Goal: Task Accomplishment & Management: Manage account settings

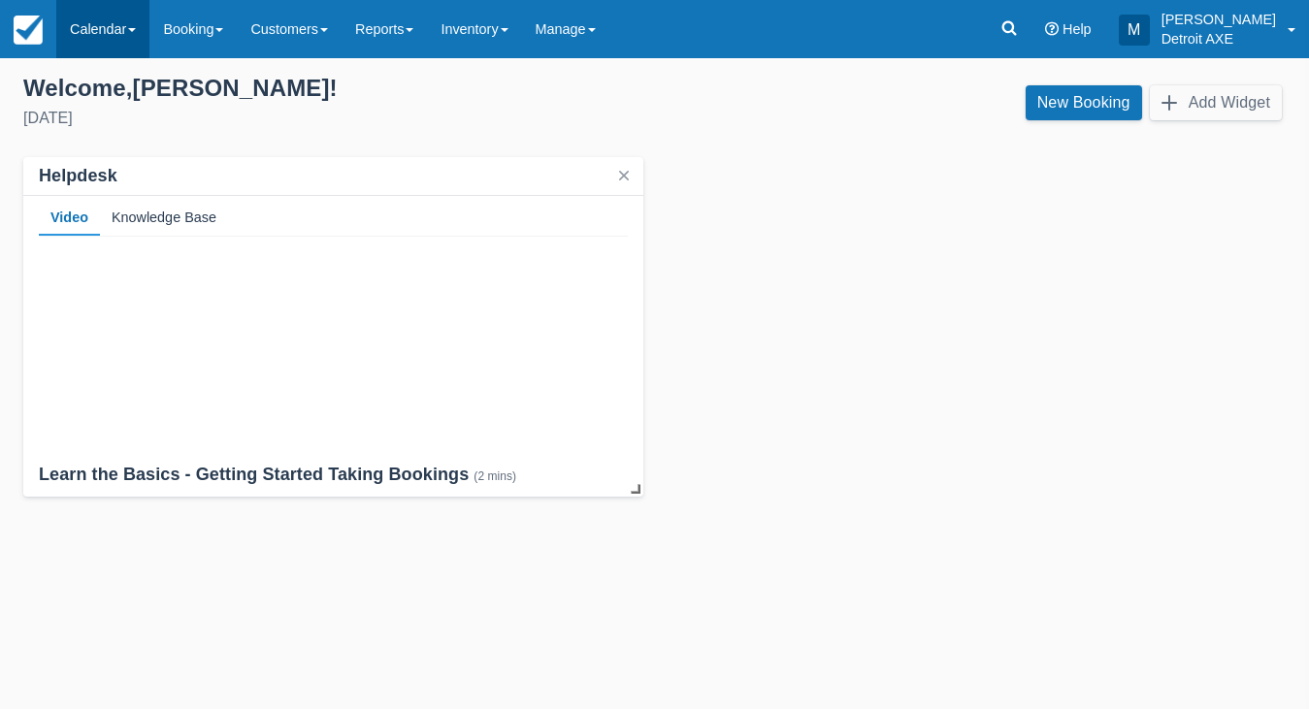
click at [120, 38] on link "Calendar" at bounding box center [102, 29] width 93 height 58
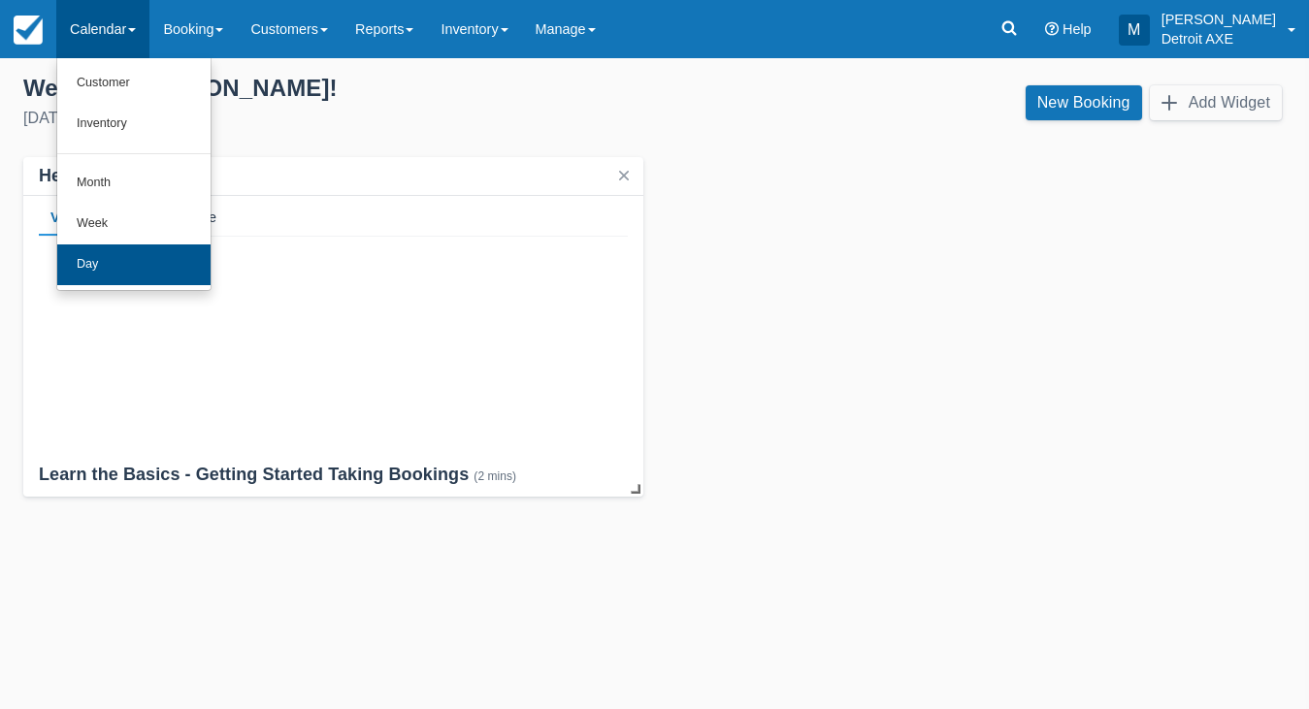
click at [100, 264] on link "Day" at bounding box center [133, 265] width 153 height 41
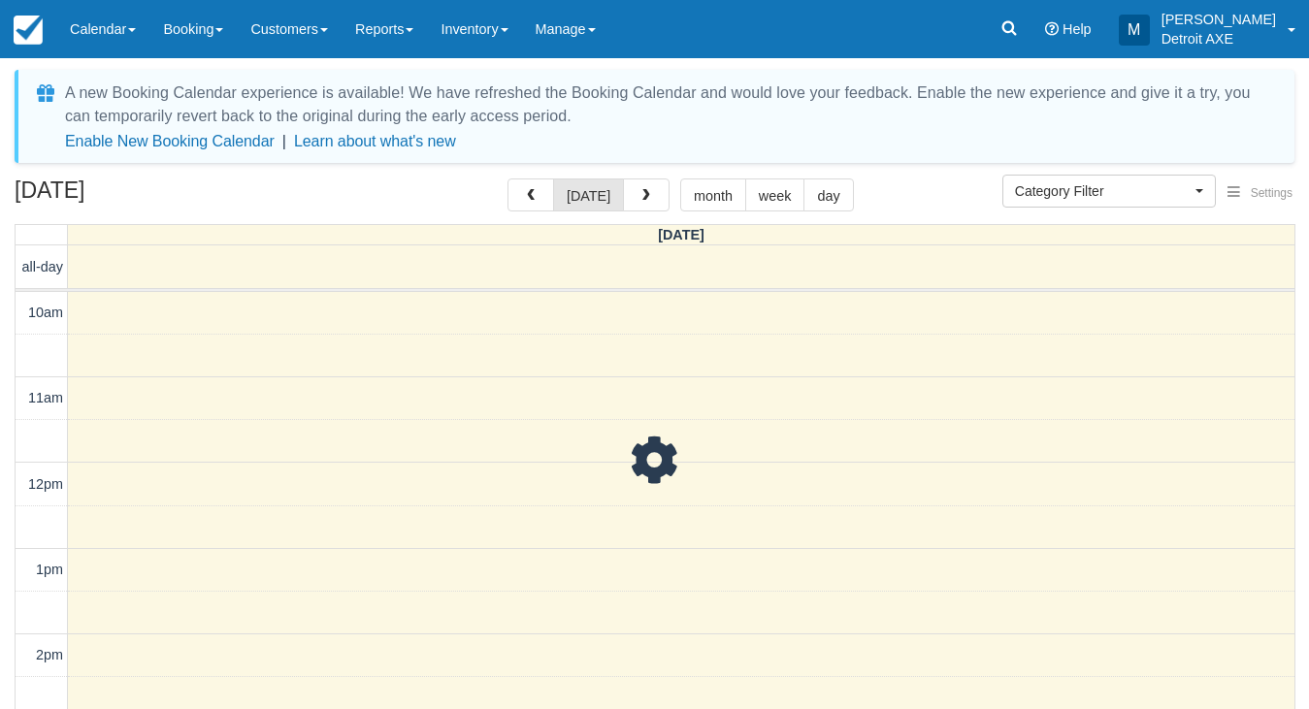
scroll to position [258, 0]
click at [1077, 204] on button "Category Filter" at bounding box center [1110, 191] width 214 height 33
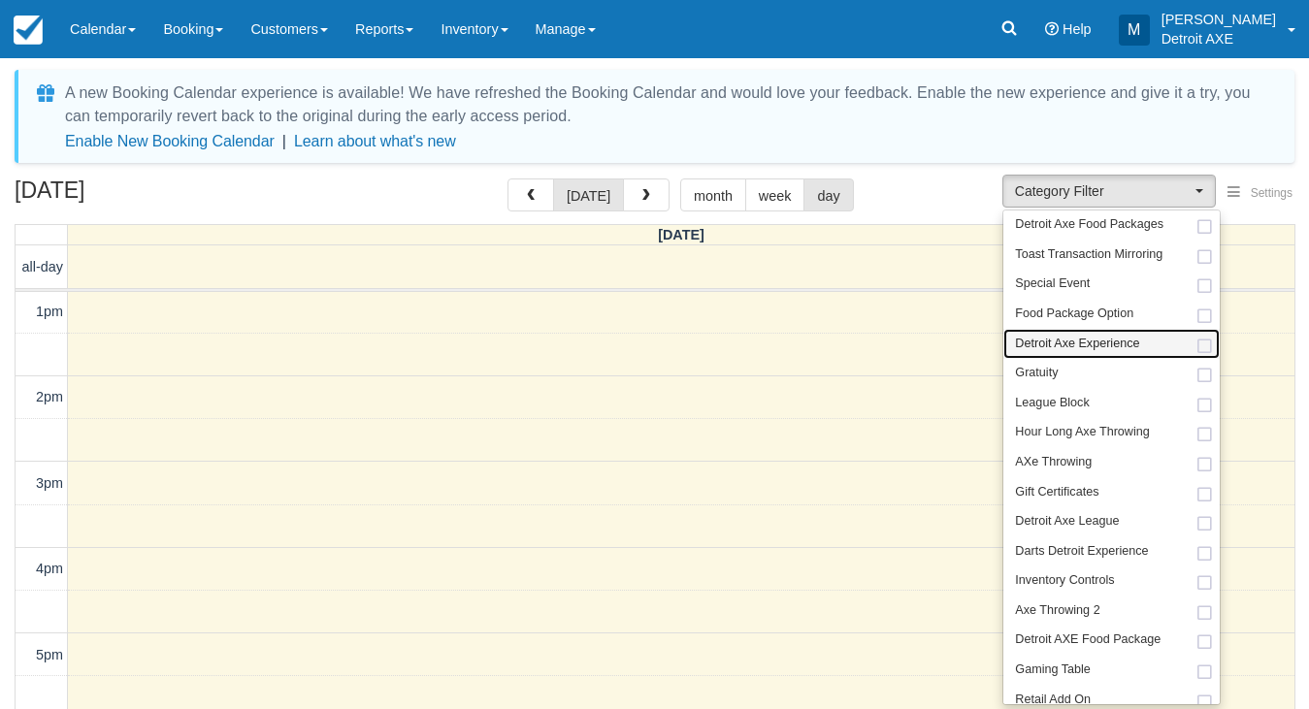
click at [1071, 351] on link "Detroit Axe Experience" at bounding box center [1112, 344] width 216 height 30
select select "14"
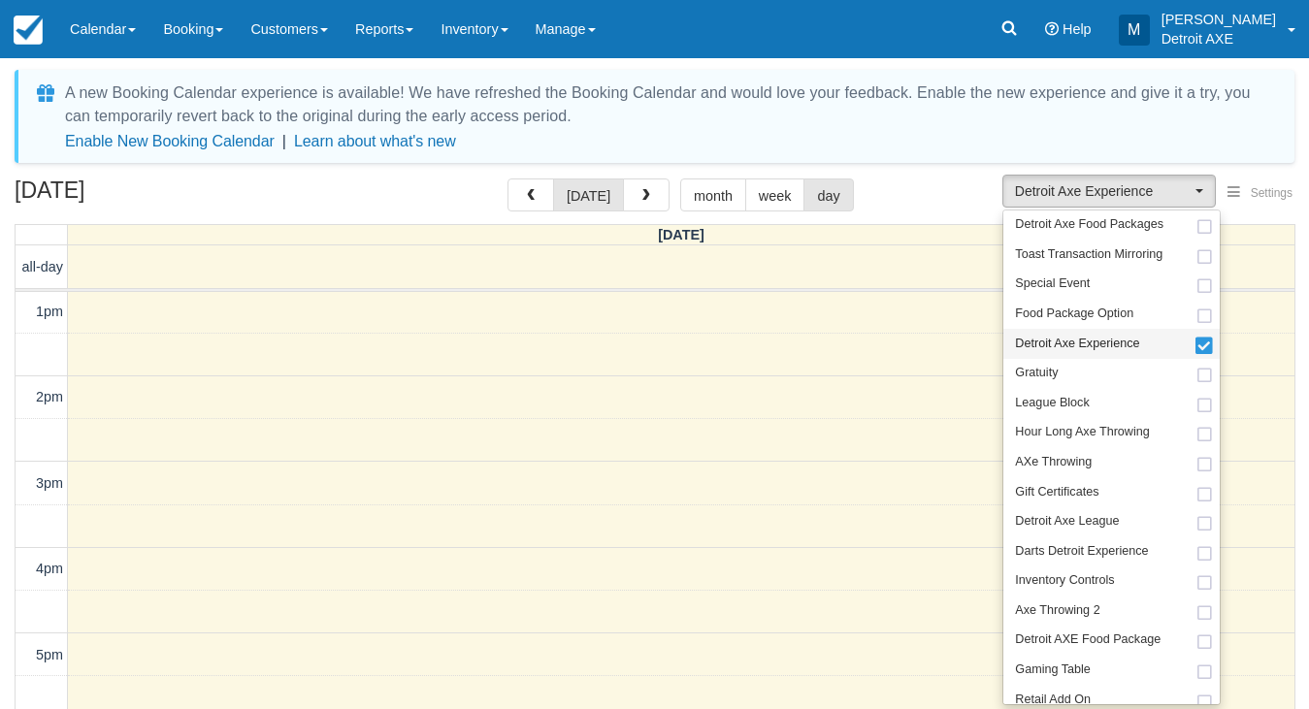
scroll to position [258, 0]
click at [929, 178] on div "A new Booking Calendar experience is available! We have refreshed the Booking C…" at bounding box center [655, 442] width 1280 height 745
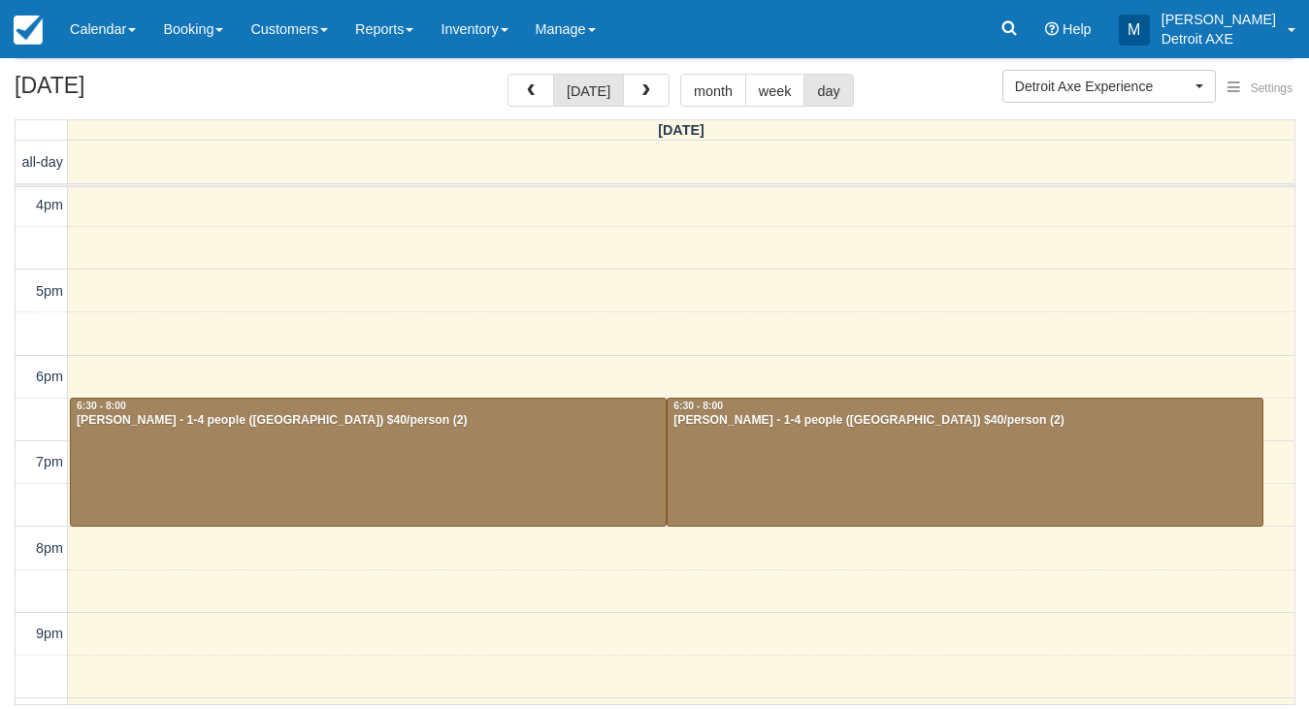
scroll to position [525, 0]
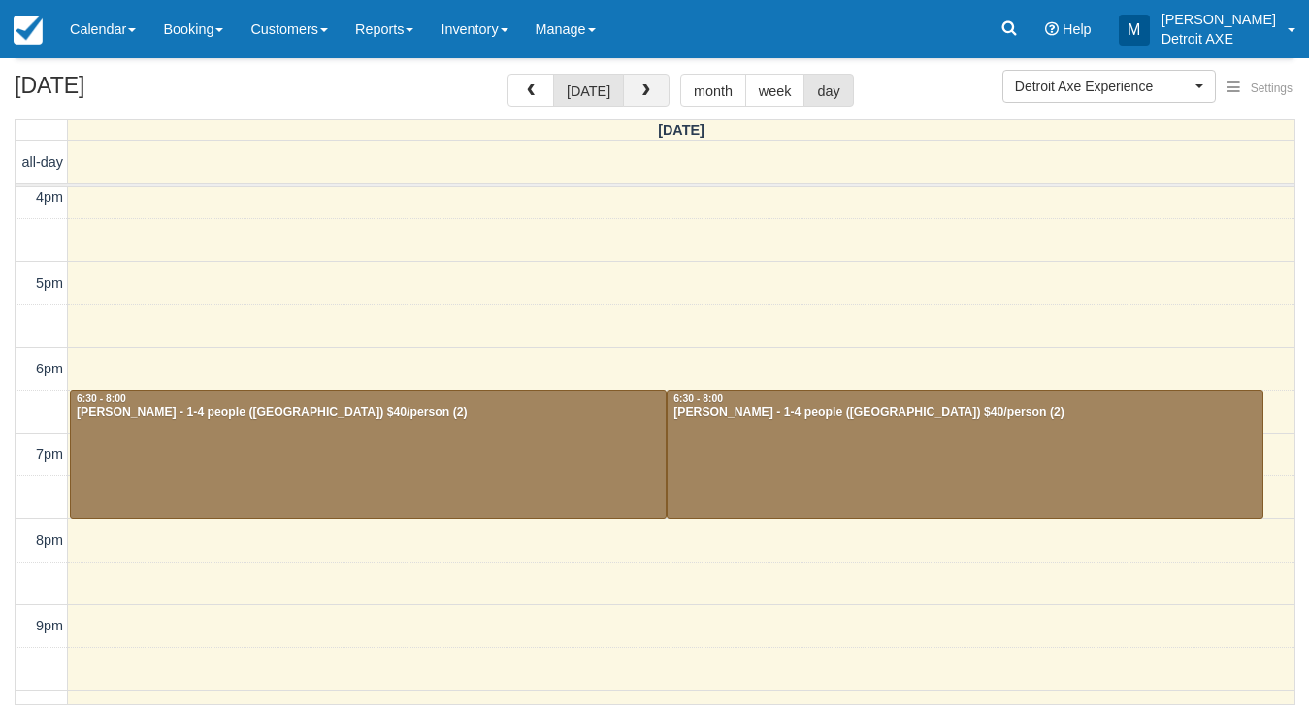
click at [641, 85] on span "button" at bounding box center [647, 91] width 14 height 14
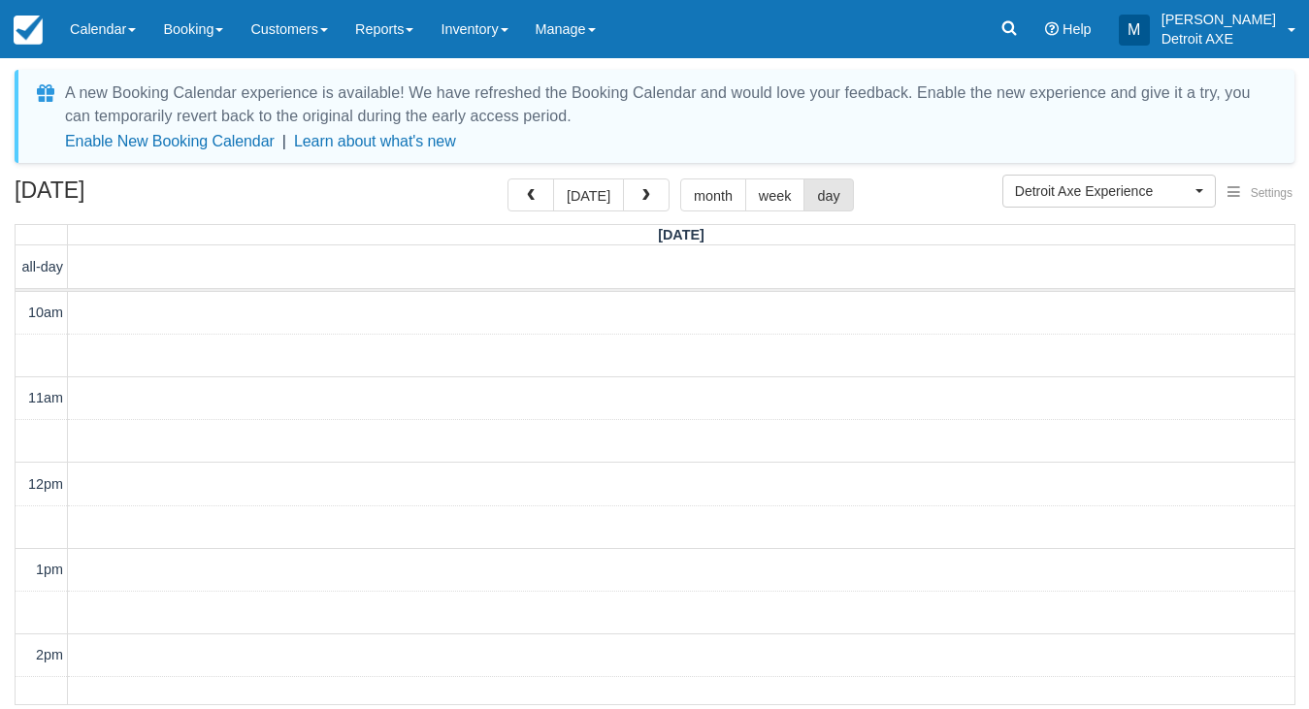
scroll to position [258, 0]
click at [646, 198] on span "button" at bounding box center [647, 196] width 14 height 14
click at [645, 198] on span "button" at bounding box center [647, 196] width 14 height 14
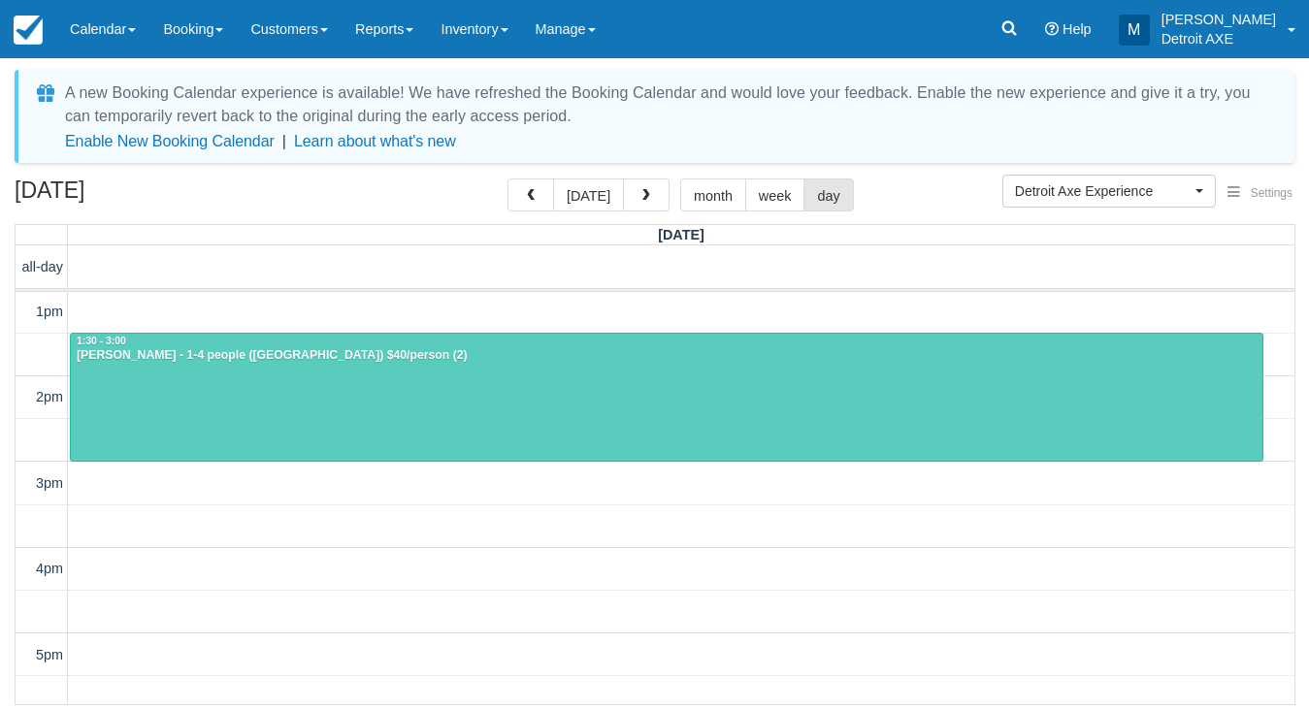
click at [608, 392] on div at bounding box center [667, 397] width 1192 height 127
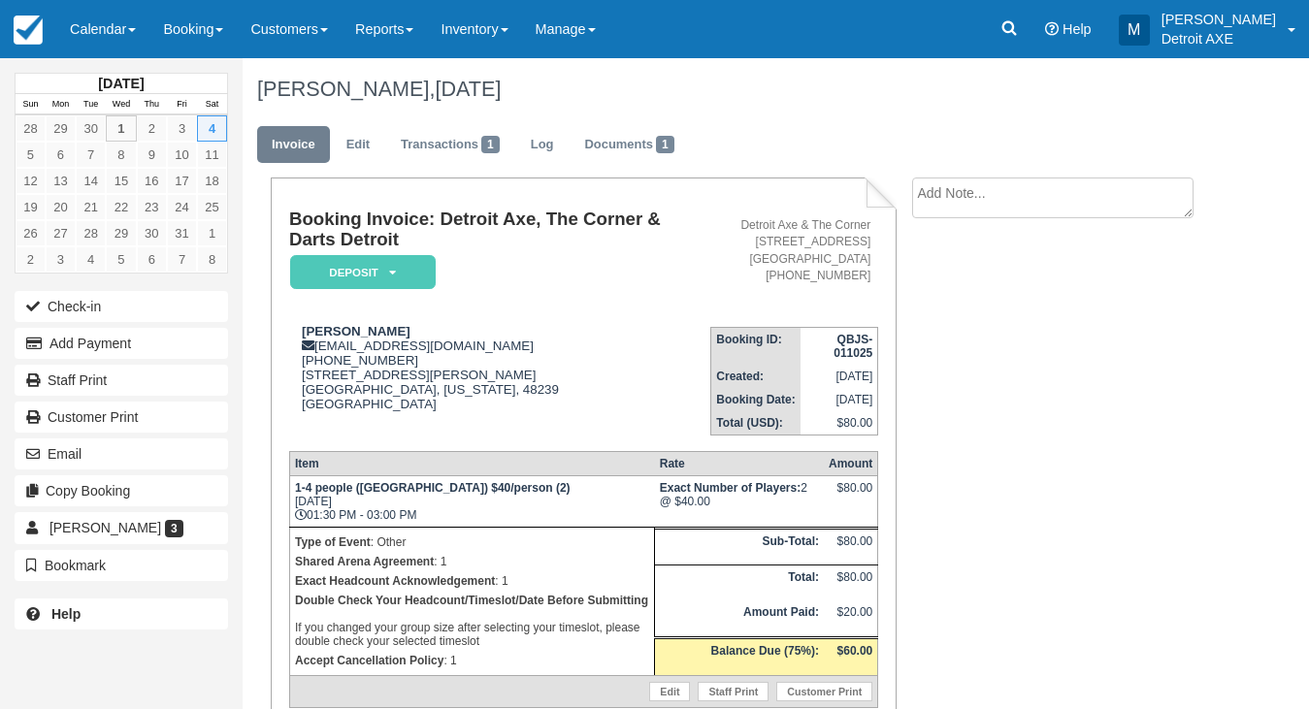
click at [351, 267] on em "Deposit" at bounding box center [363, 272] width 146 height 34
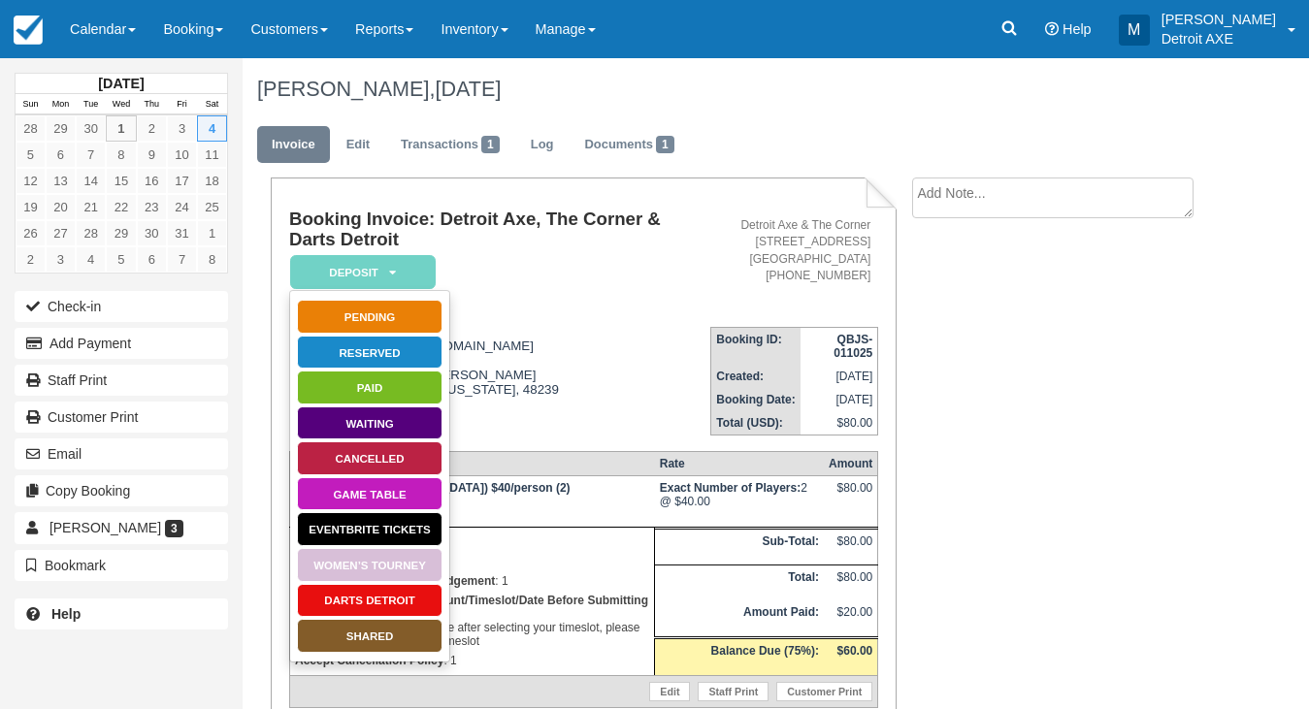
click at [347, 638] on link "SHARED" at bounding box center [370, 636] width 146 height 34
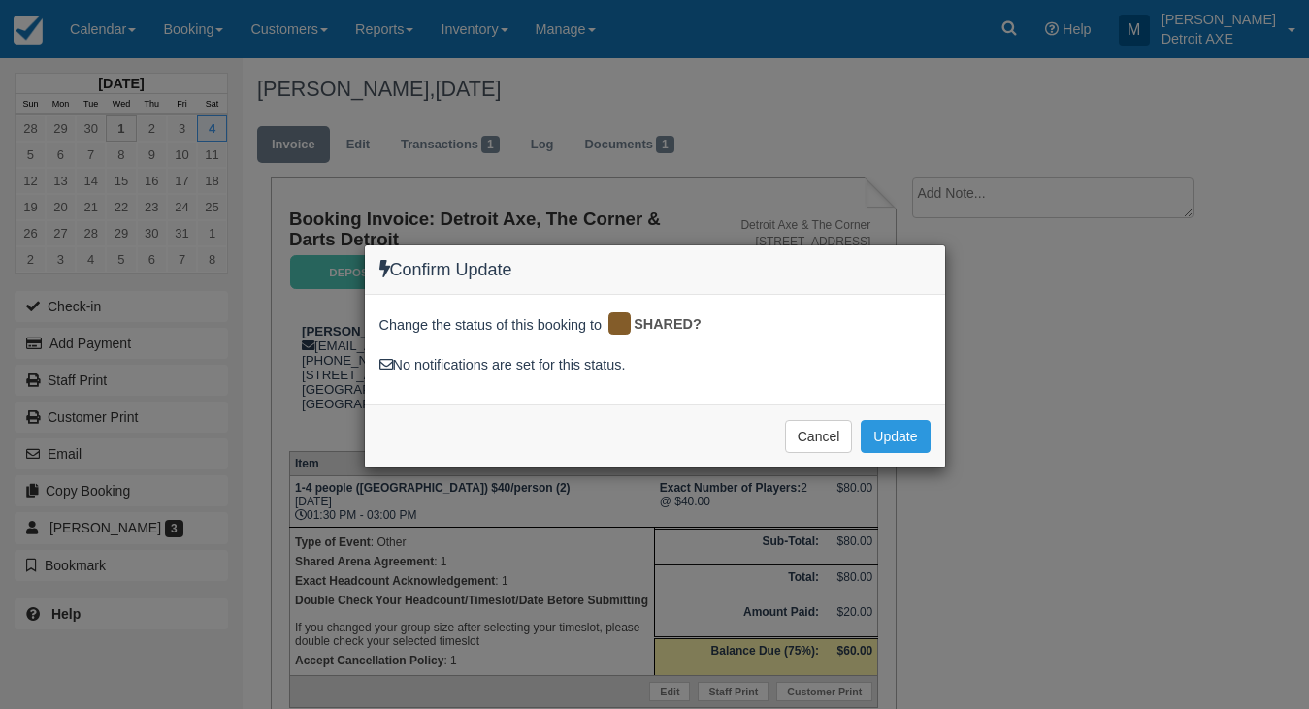
click at [857, 419] on div "Cancel Update Please wait" at bounding box center [655, 436] width 580 height 63
click at [875, 428] on button "Update" at bounding box center [895, 436] width 69 height 33
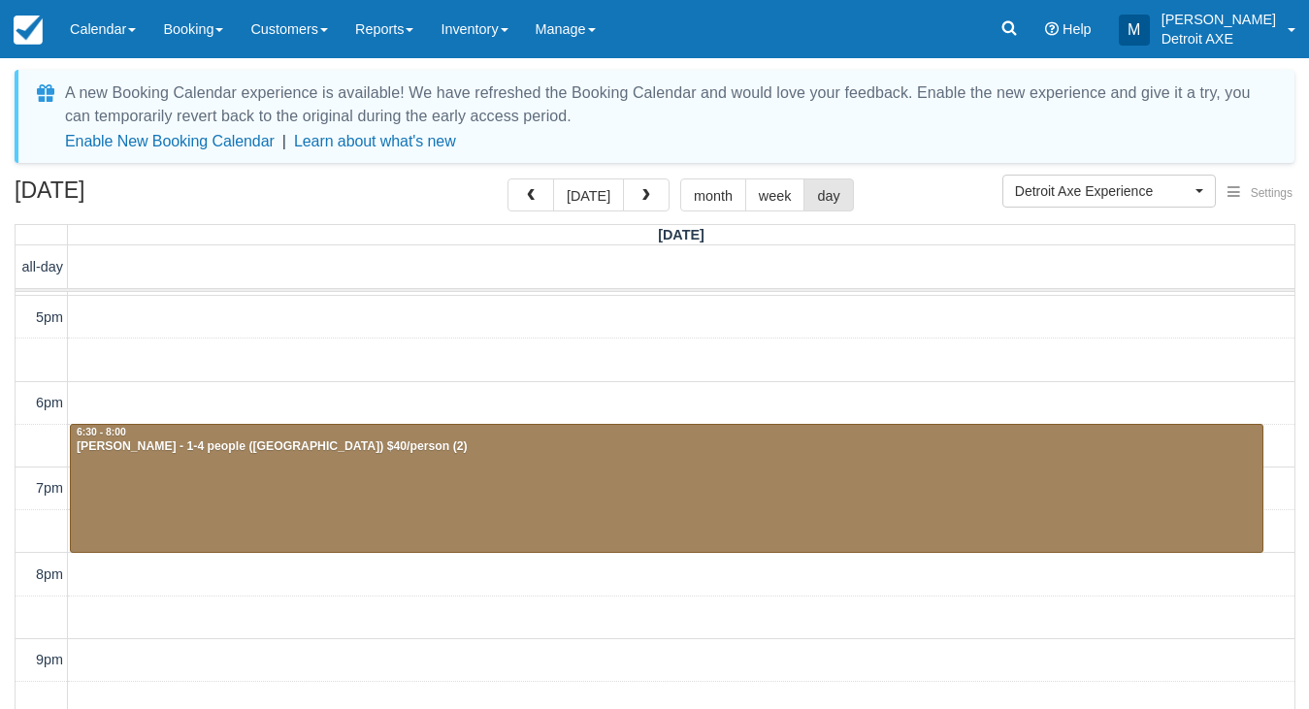
scroll to position [595, 0]
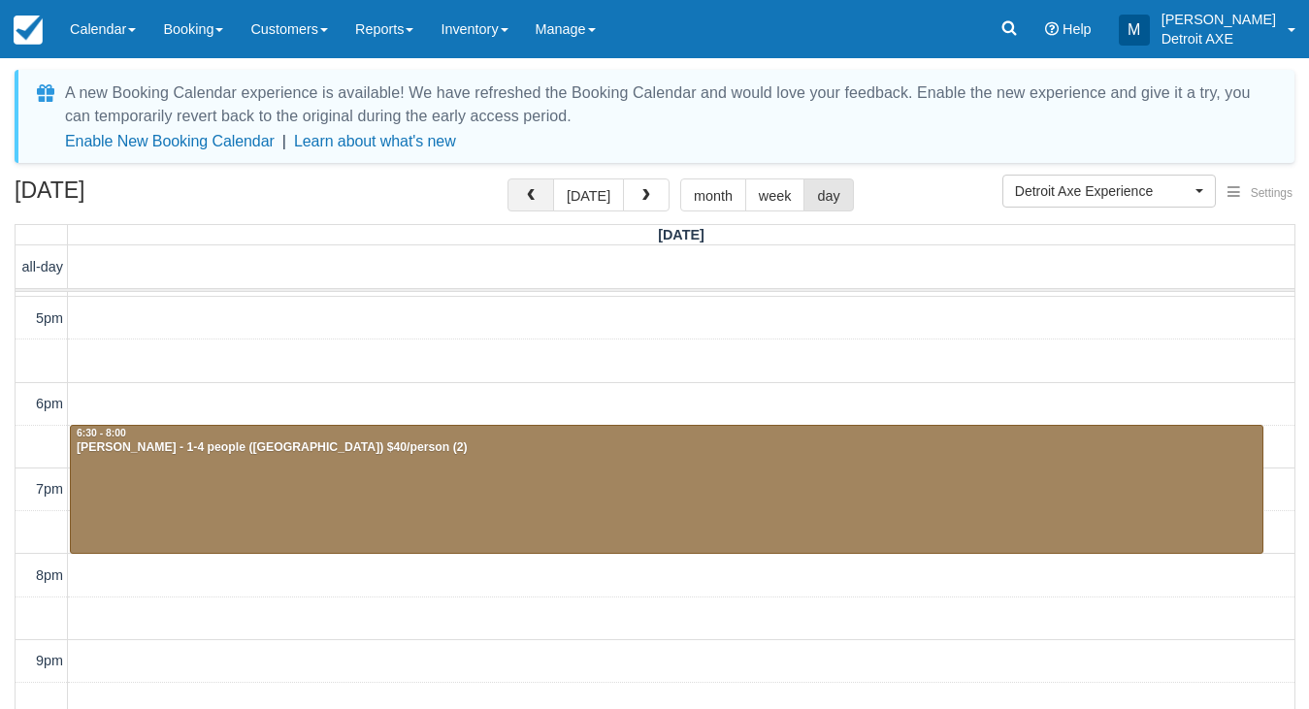
click at [530, 200] on span "button" at bounding box center [531, 196] width 14 height 14
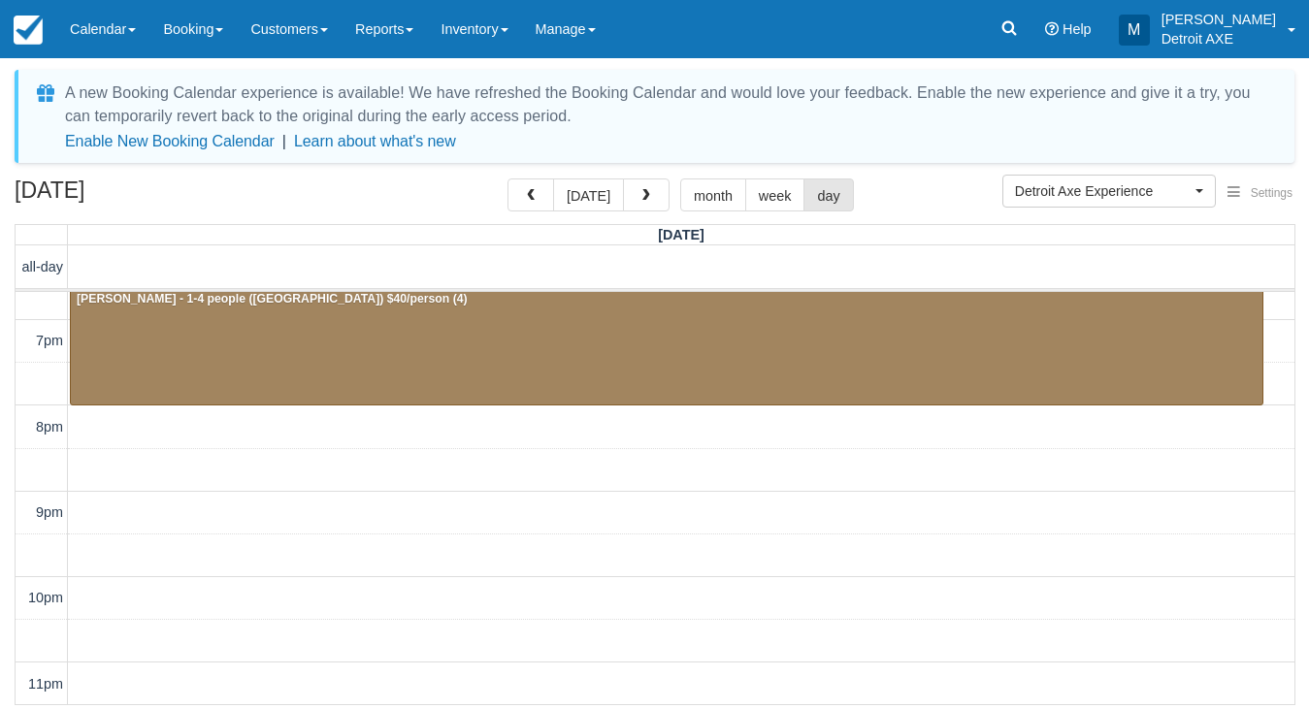
scroll to position [743, 0]
click at [640, 193] on span "button" at bounding box center [647, 196] width 14 height 14
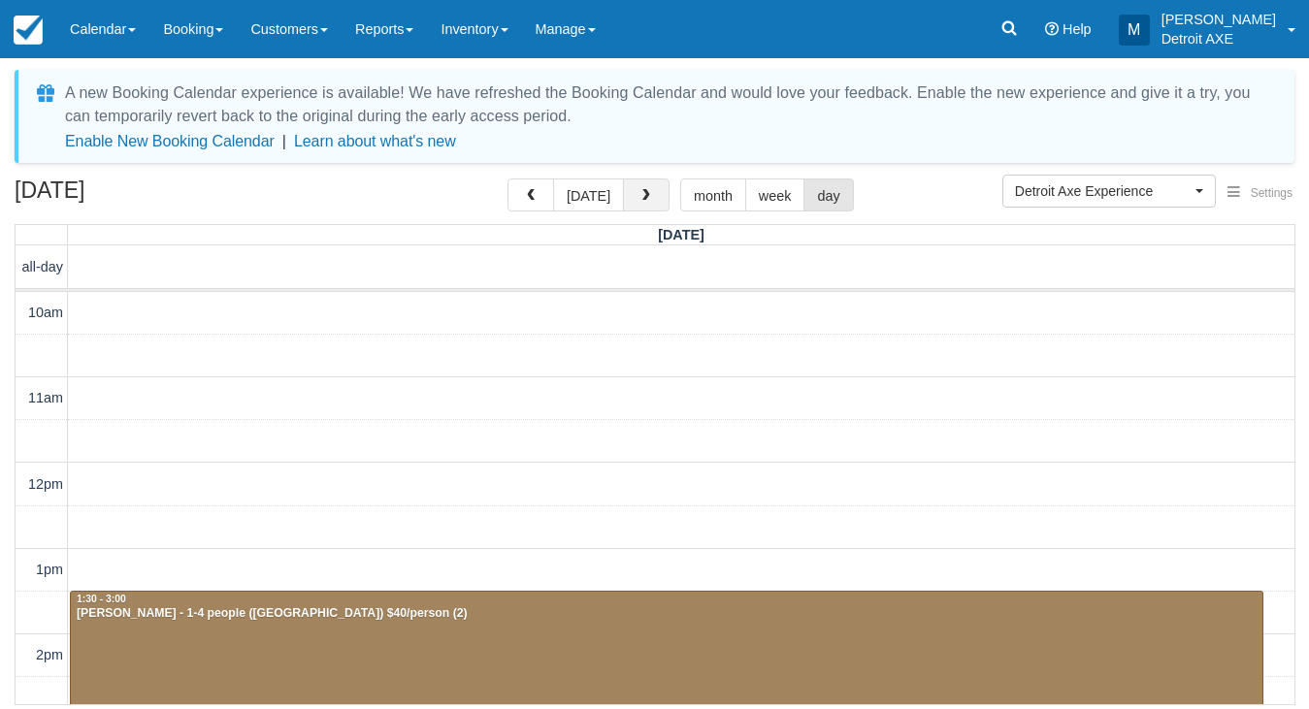
scroll to position [258, 0]
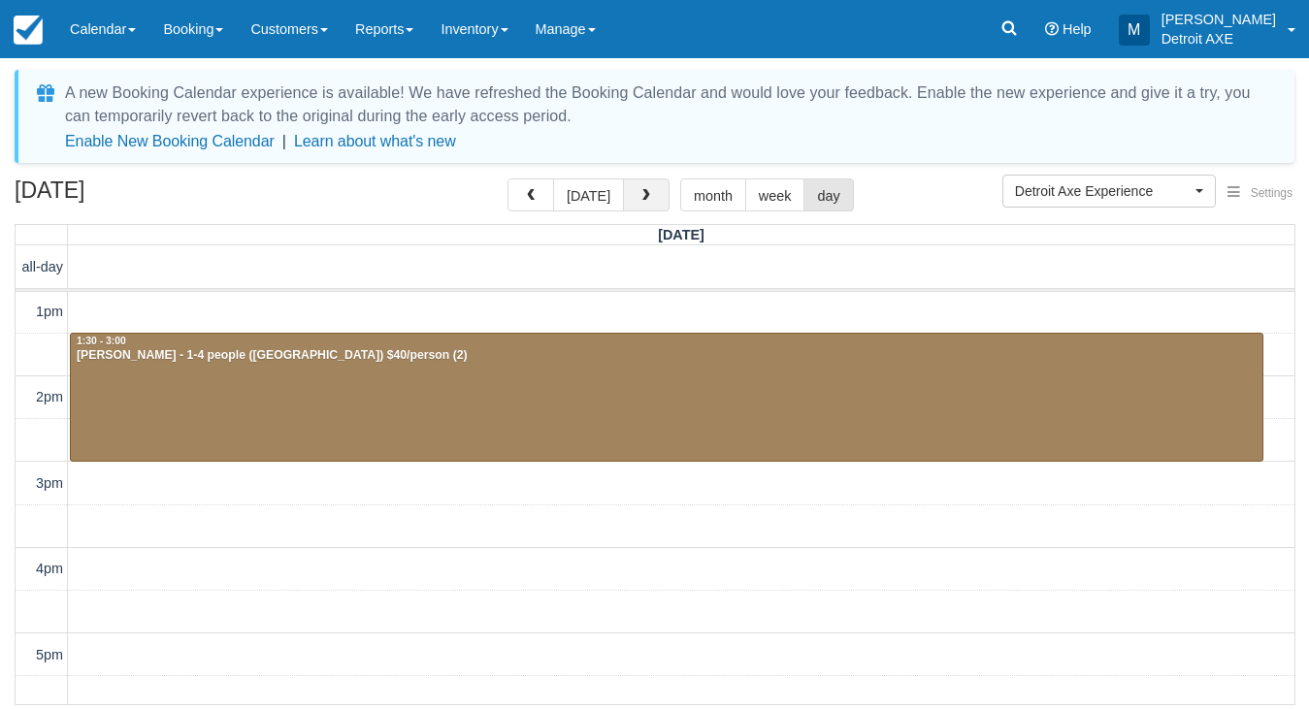
click at [640, 193] on span "button" at bounding box center [647, 196] width 14 height 14
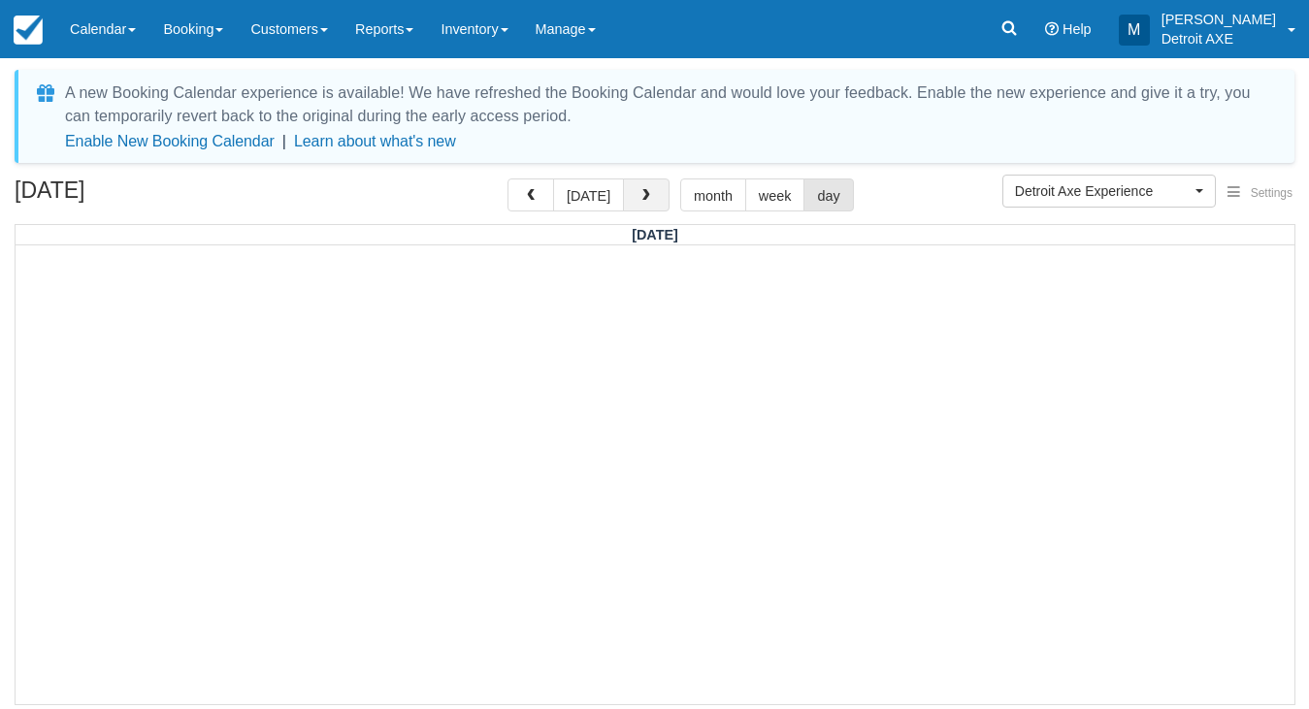
click at [640, 193] on span "button" at bounding box center [647, 196] width 14 height 14
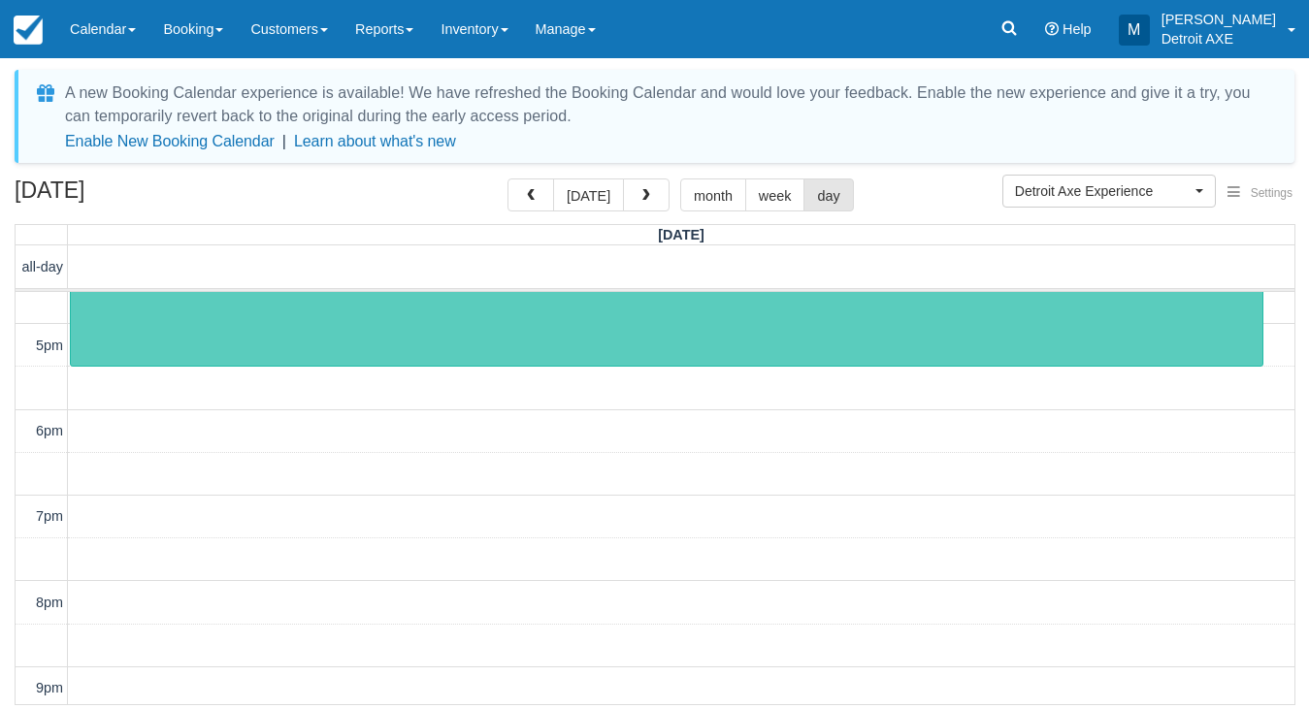
scroll to position [569, 0]
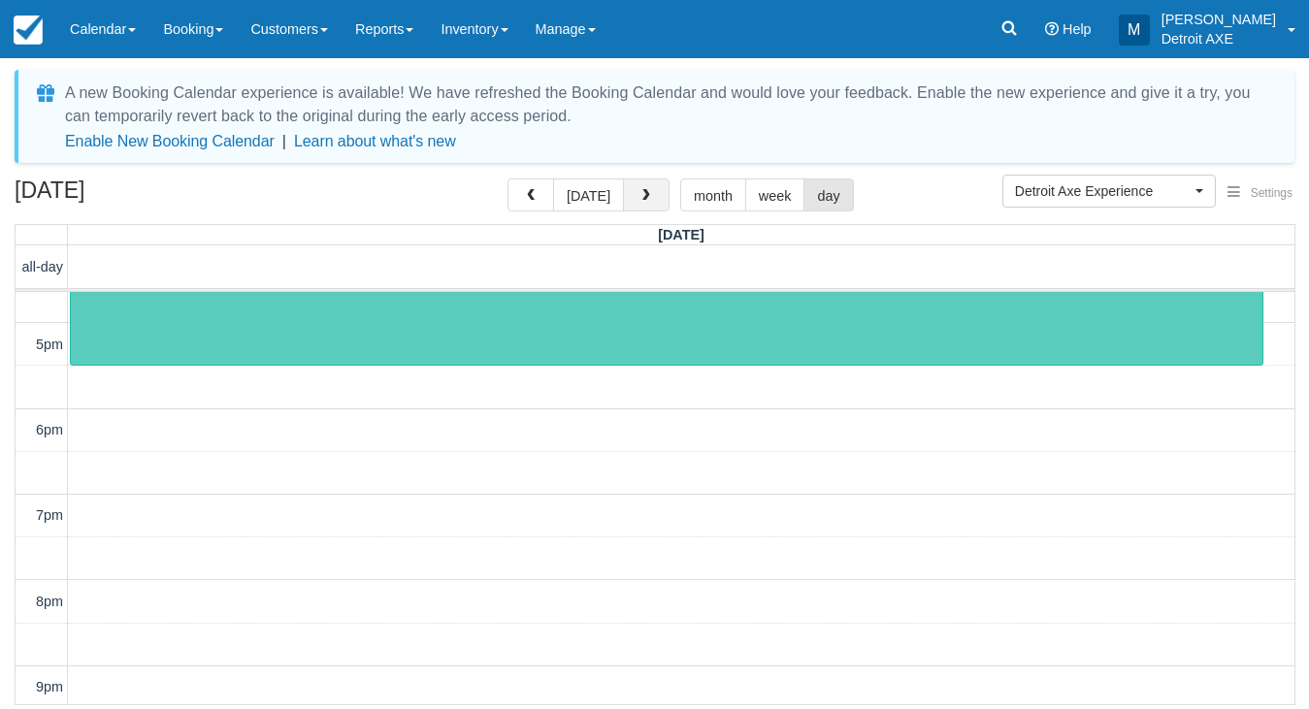
click at [647, 189] on span "button" at bounding box center [647, 196] width 14 height 14
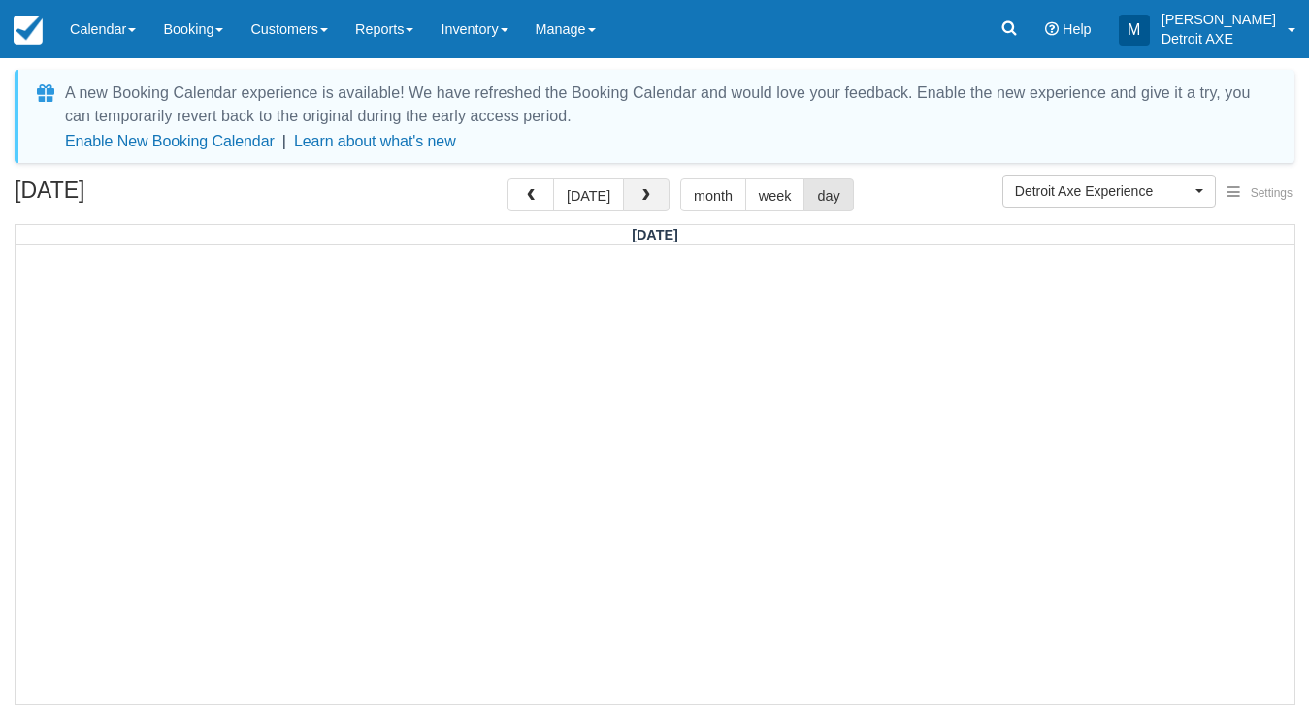
click at [647, 189] on span "button" at bounding box center [647, 196] width 14 height 14
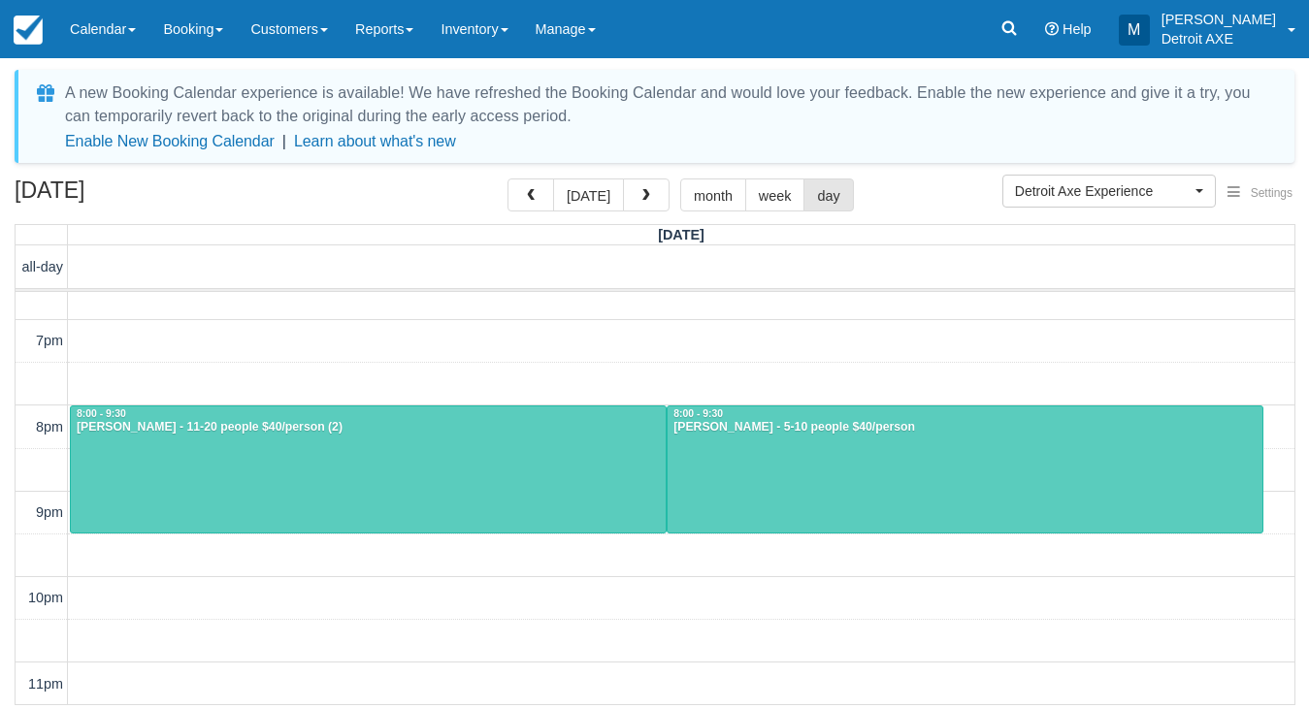
scroll to position [743, 0]
click at [653, 201] on button "button" at bounding box center [646, 195] width 47 height 33
